Goal: Information Seeking & Learning: Understand process/instructions

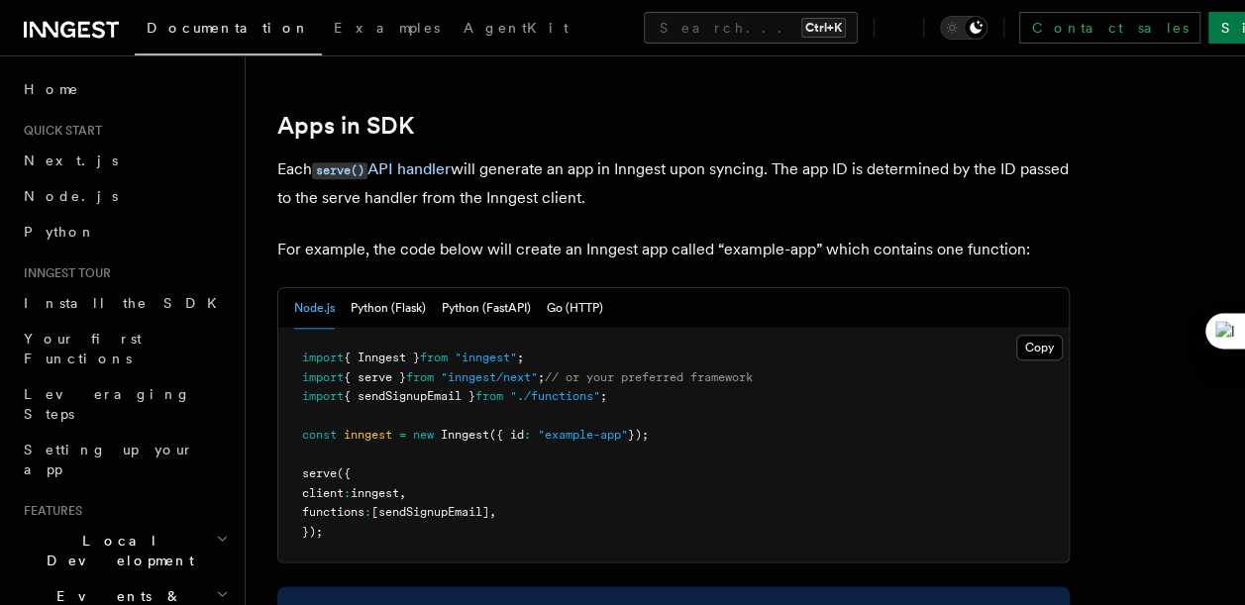
scroll to position [977, 0]
click at [516, 315] on button "Python (FastAPI)" at bounding box center [486, 307] width 89 height 41
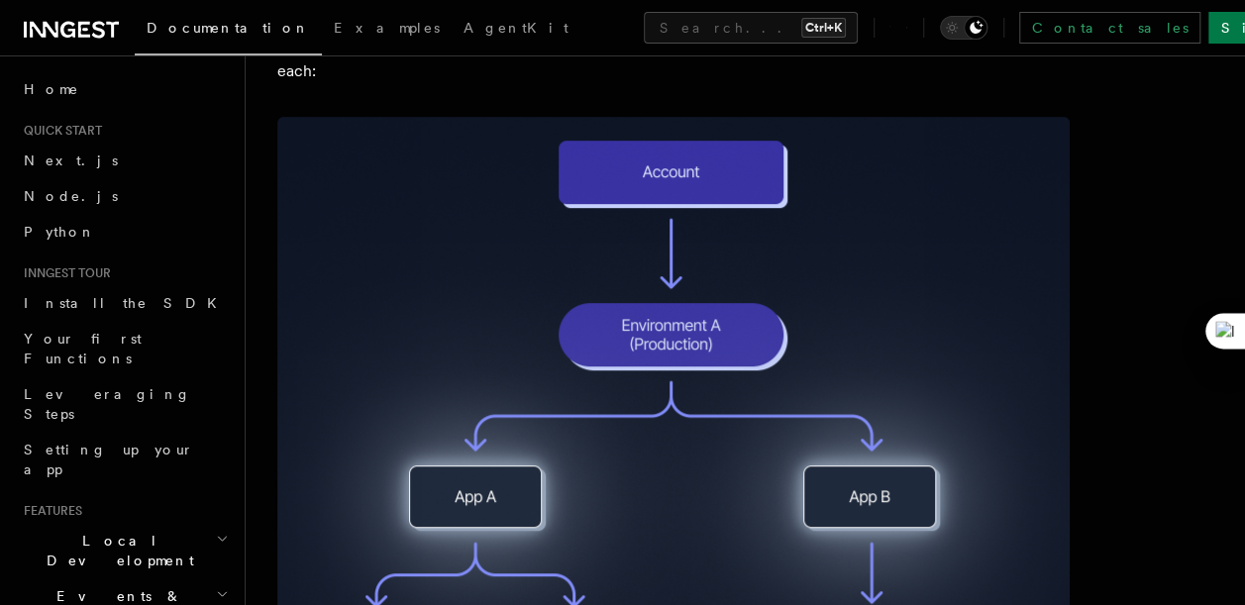
scroll to position [0, 0]
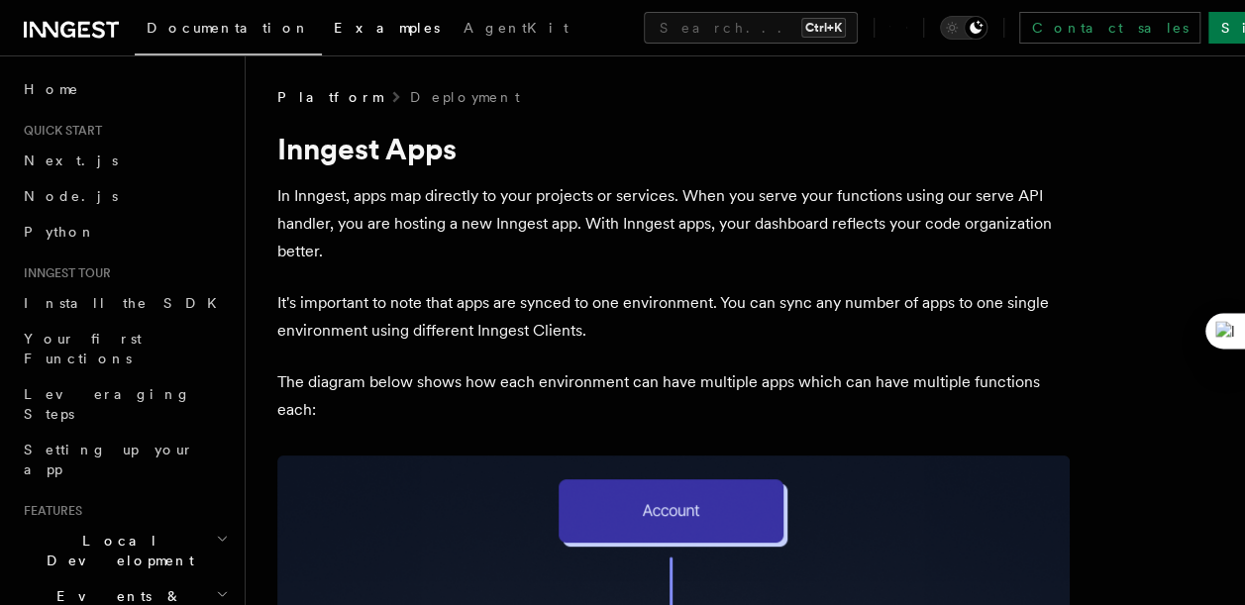
click at [334, 30] on span "Examples" at bounding box center [387, 28] width 106 height 16
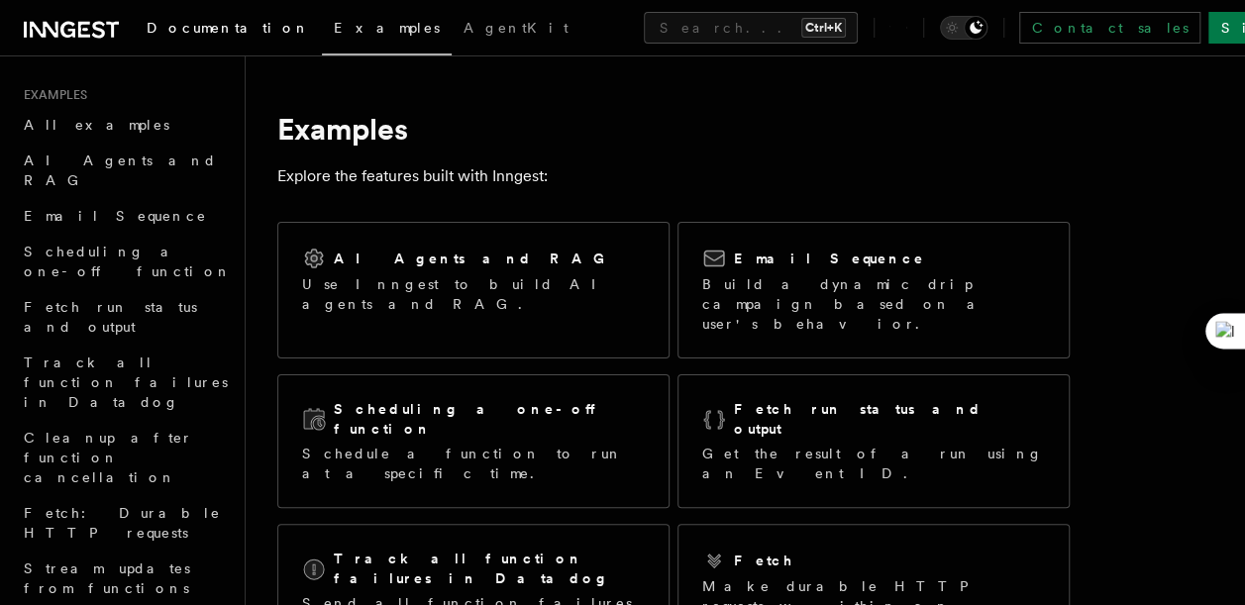
click at [189, 16] on link "Documentation" at bounding box center [228, 30] width 187 height 48
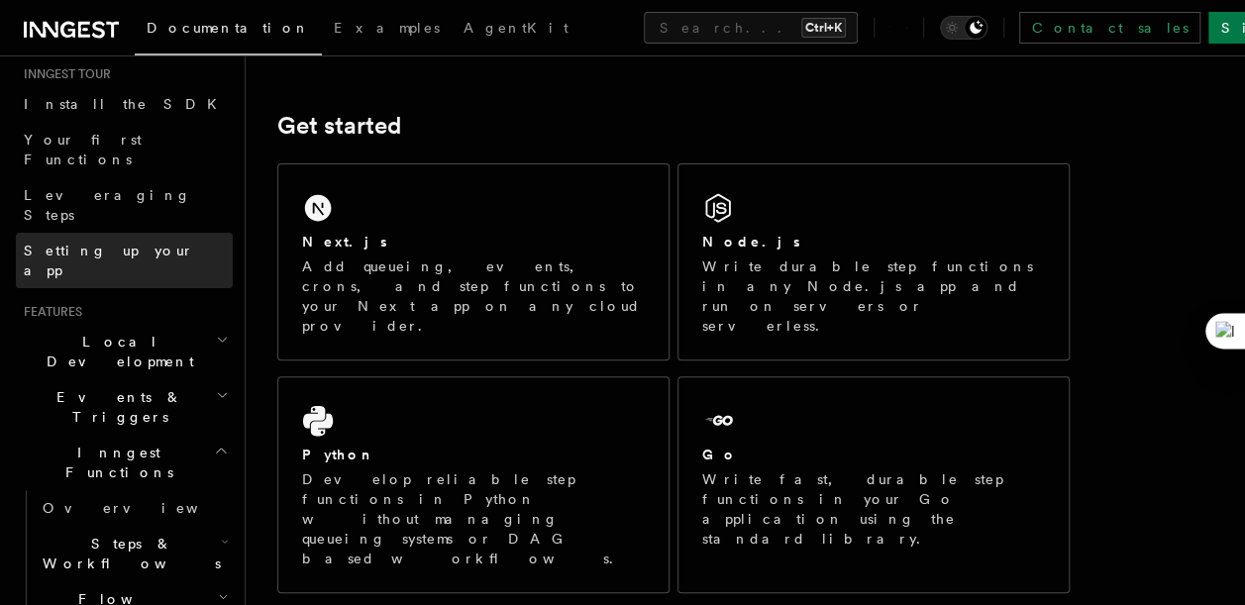
scroll to position [210, 0]
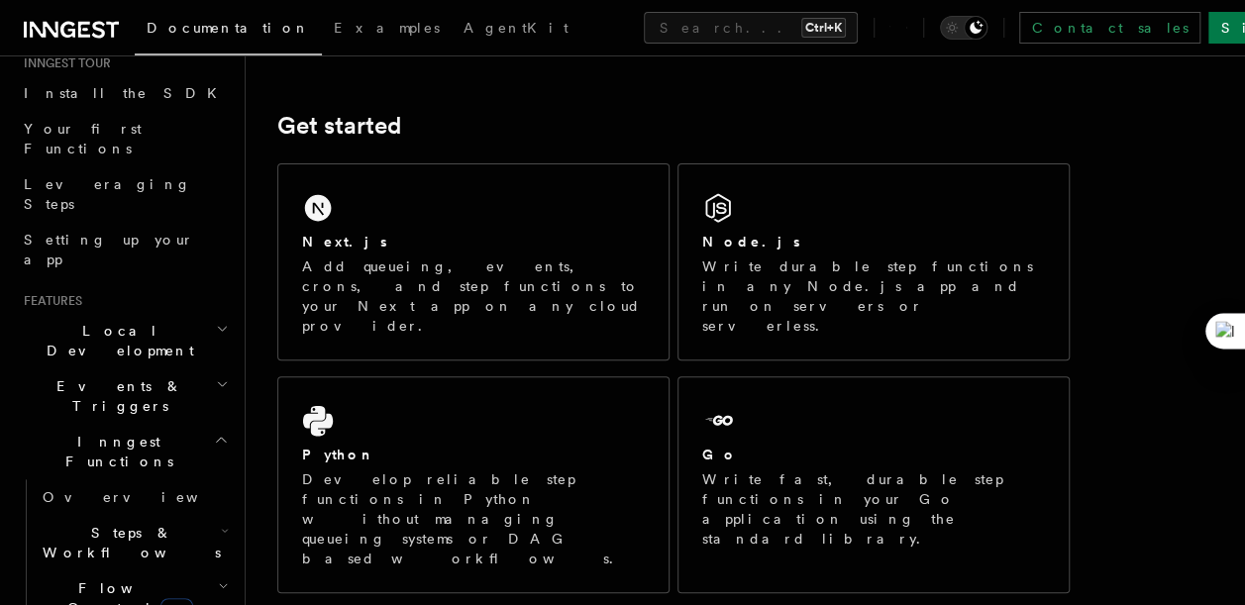
click at [174, 313] on h2 "Local Development" at bounding box center [124, 340] width 217 height 55
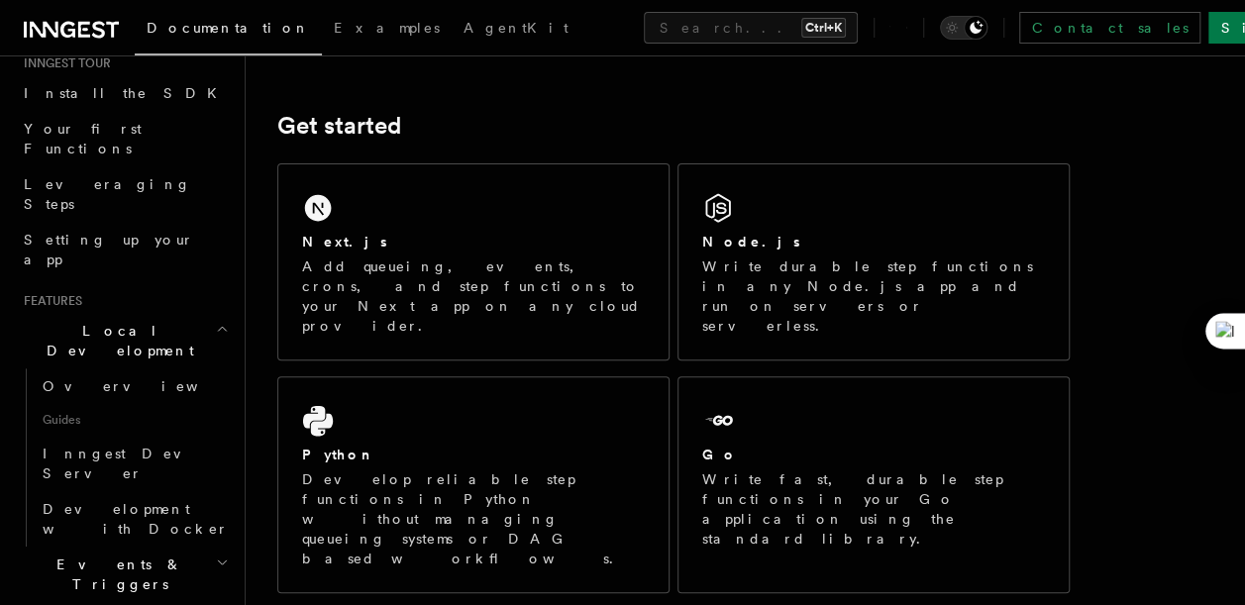
click at [174, 313] on h2 "Local Development" at bounding box center [124, 340] width 217 height 55
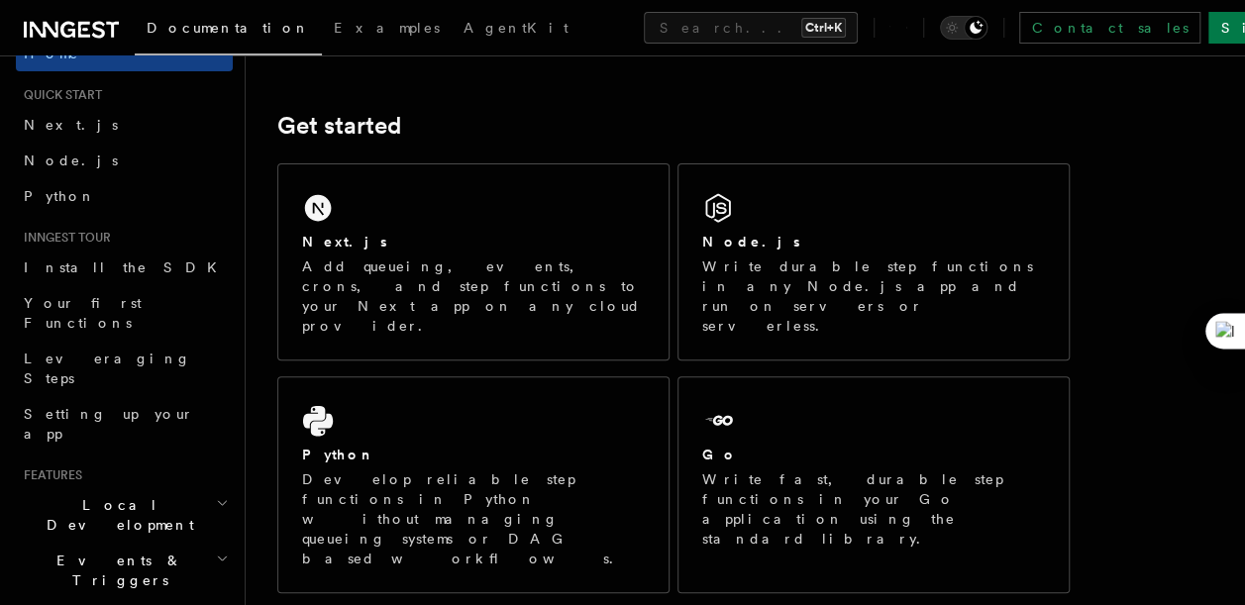
scroll to position [0, 0]
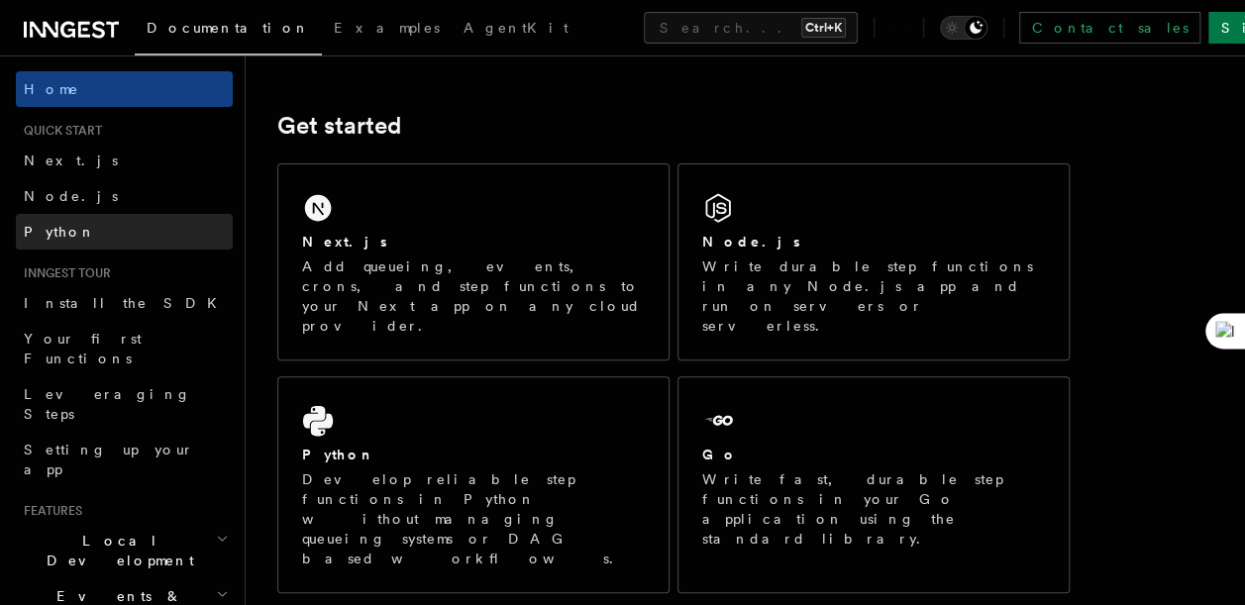
click at [98, 237] on link "Python" at bounding box center [124, 232] width 217 height 36
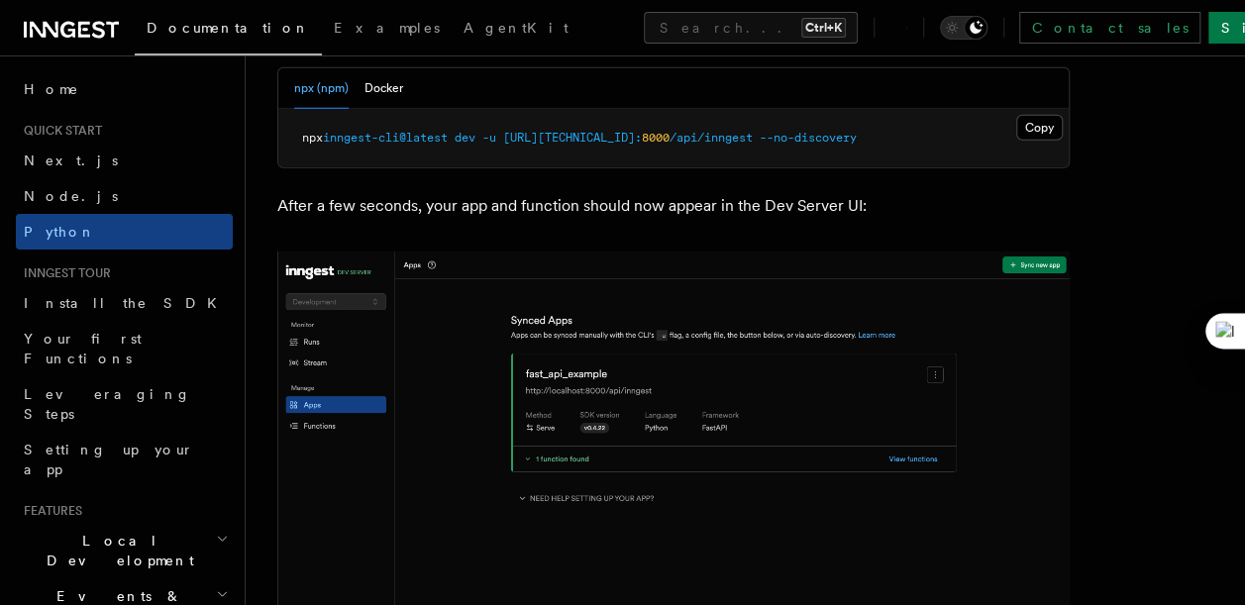
scroll to position [2649, 0]
